Goal: Transaction & Acquisition: Register for event/course

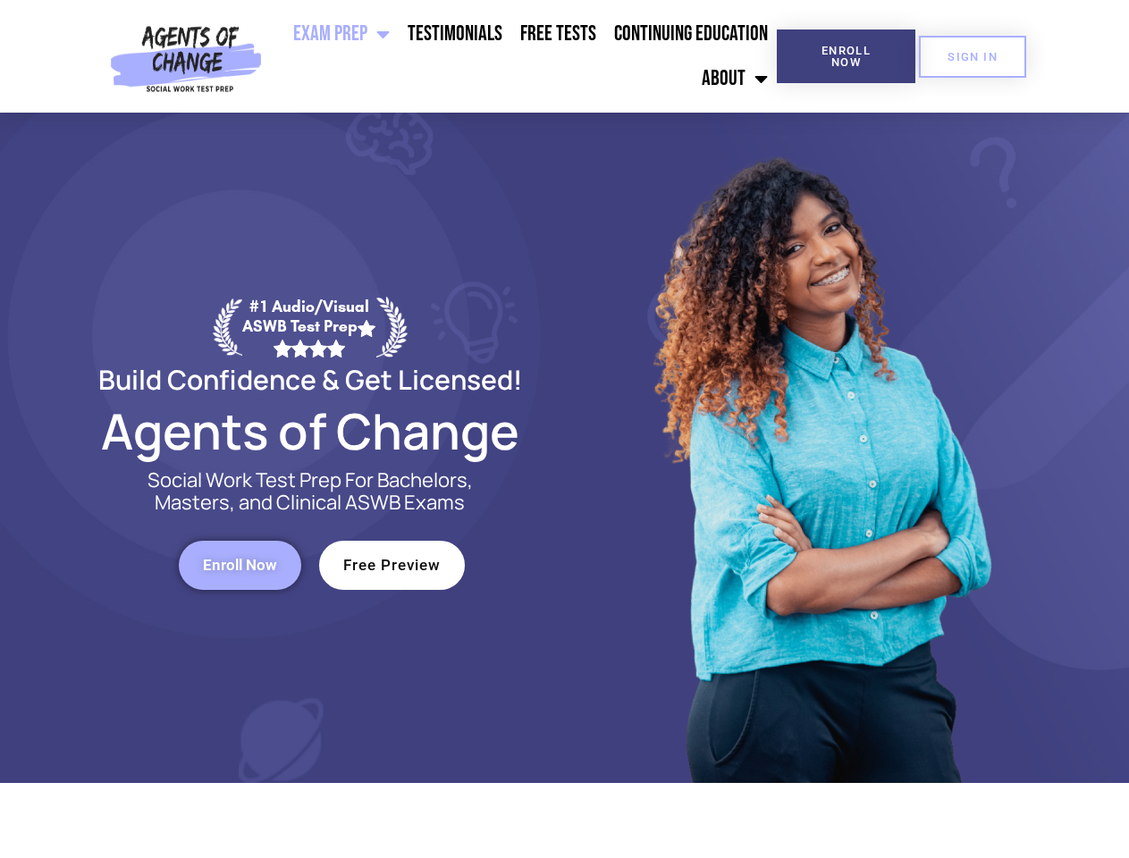
click at [565, 429] on div at bounding box center [820, 448] width 510 height 670
click at [523, 56] on ul "Exam Prep BSW Exam Prep: ASWB Bachelors Level Exam LMSW Exam Prep: ASWB Masters…" at bounding box center [523, 56] width 508 height 89
click at [846, 56] on span "Enroll Now" at bounding box center [845, 56] width 81 height 23
click at [973, 56] on span "SIGN IN" at bounding box center [973, 57] width 50 height 12
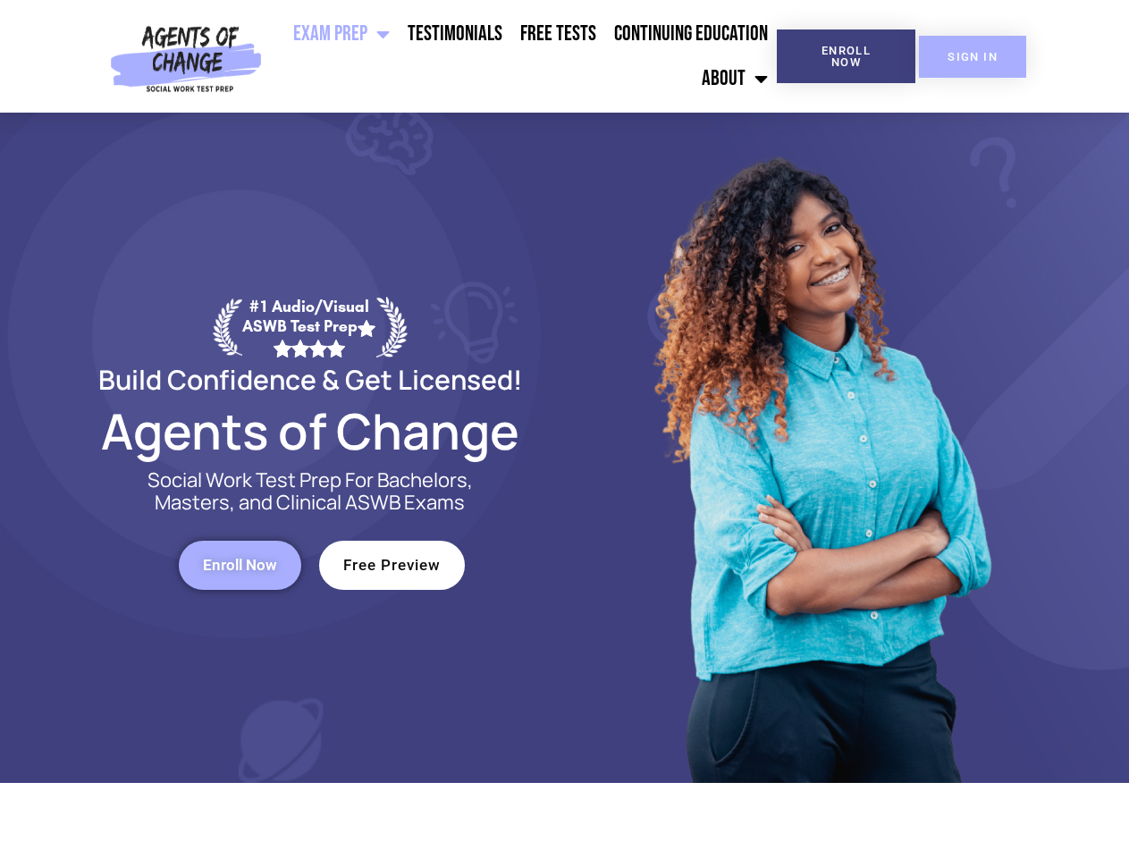
click at [973, 56] on span "SIGN IN" at bounding box center [973, 57] width 50 height 12
click at [240, 565] on span "Enroll Now" at bounding box center [240, 565] width 74 height 15
click at [392, 565] on span "Free Preview" at bounding box center [391, 565] width 97 height 15
